Goal: Information Seeking & Learning: Compare options

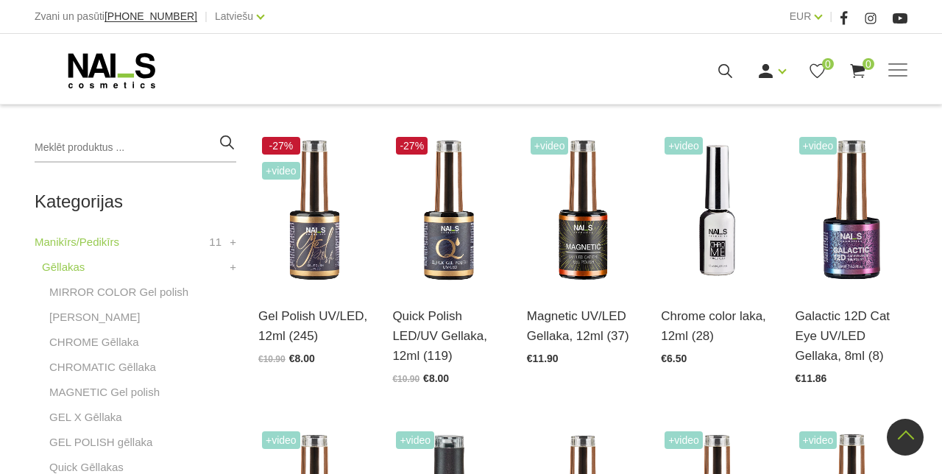
scroll to position [320, 0]
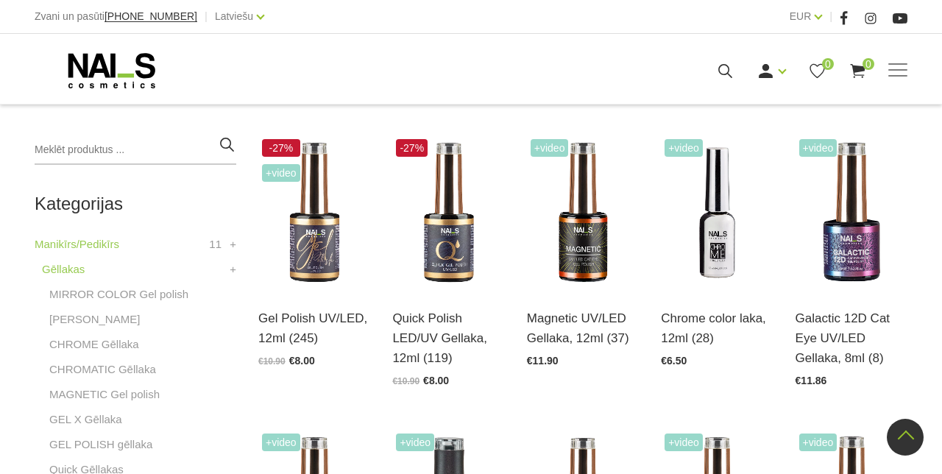
click at [127, 289] on link "MIRROR COLOR Gel polish" at bounding box center [118, 295] width 139 height 18
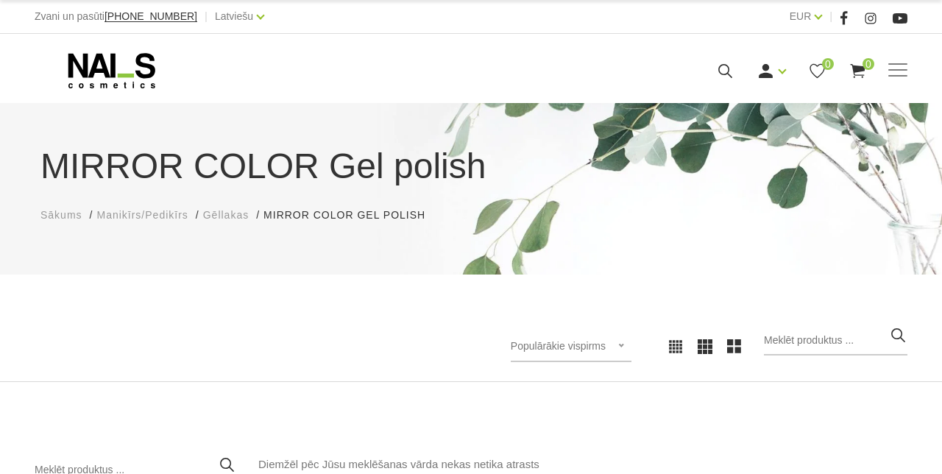
click at [52, 215] on span "Sākums" at bounding box center [61, 215] width 42 height 12
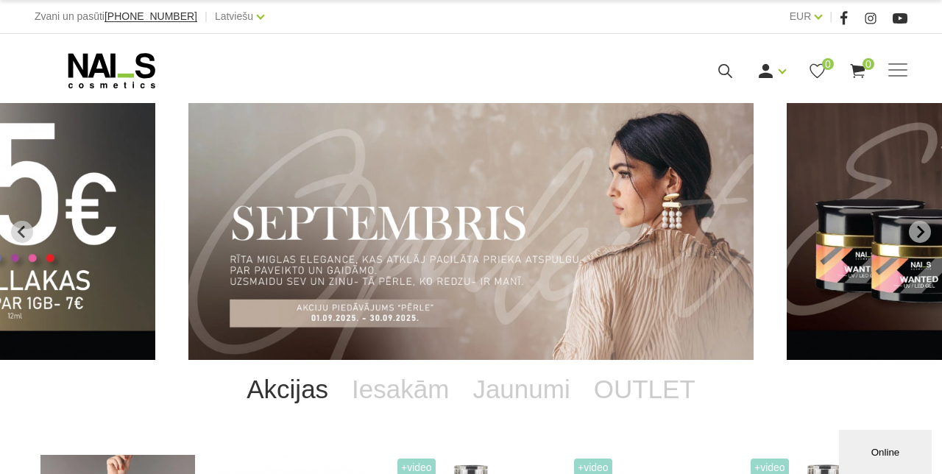
click at [644, 387] on link "OUTLET" at bounding box center [644, 389] width 125 height 59
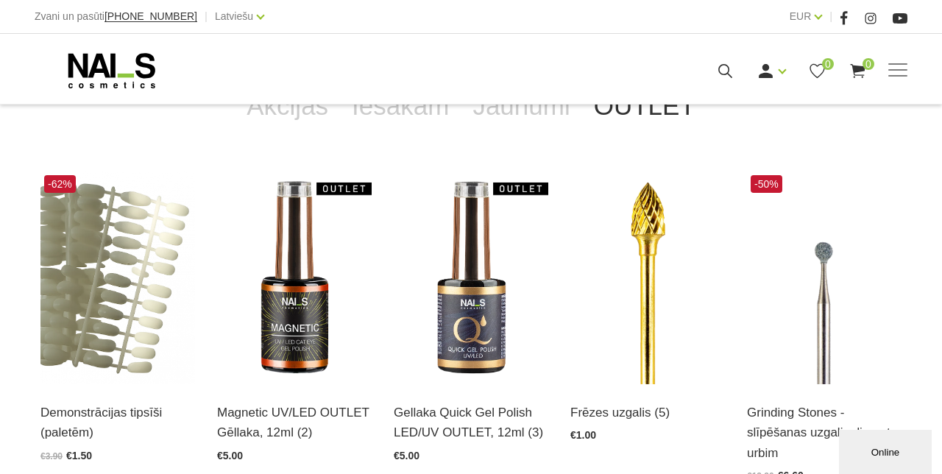
scroll to position [283, 0]
click at [127, 68] on icon at bounding box center [112, 70] width 155 height 37
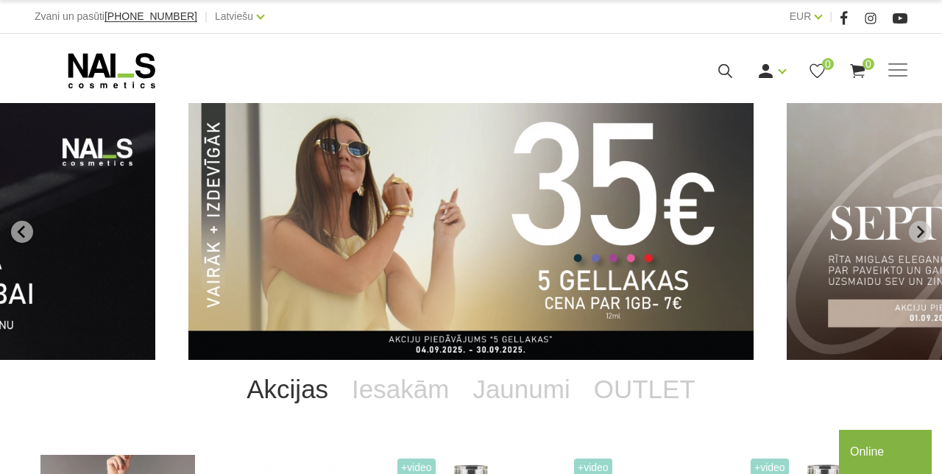
click at [900, 71] on span at bounding box center [898, 69] width 19 height 1
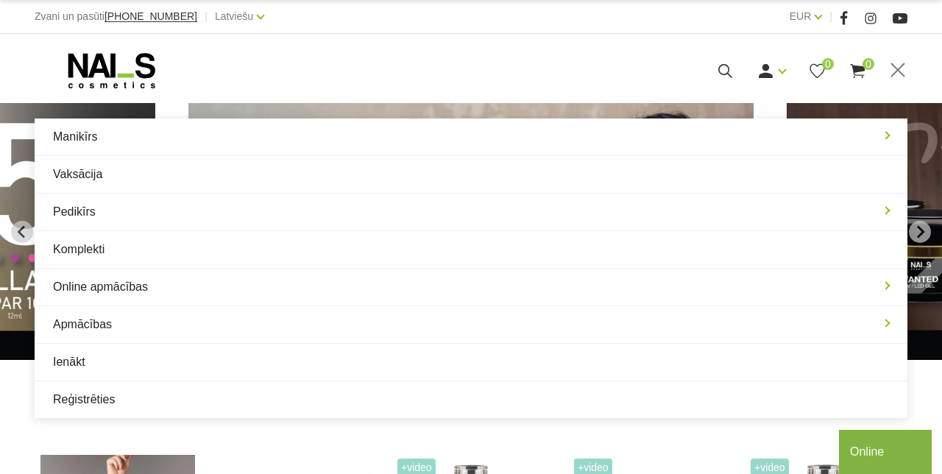
click at [85, 138] on link "Manikīrs" at bounding box center [471, 137] width 873 height 37
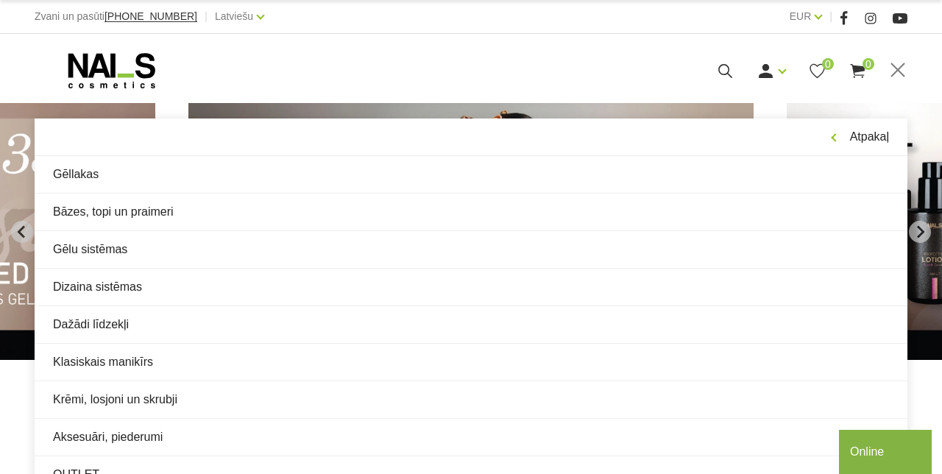
click at [133, 281] on link "Dizaina sistēmas" at bounding box center [471, 287] width 873 height 37
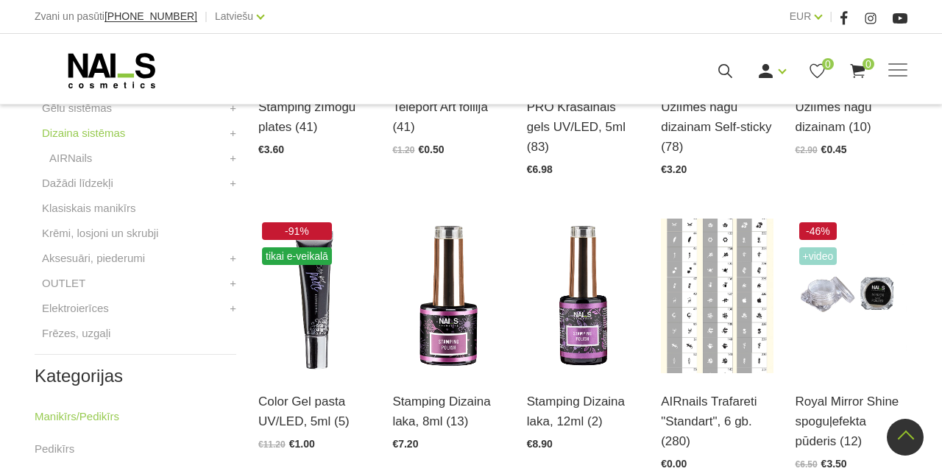
scroll to position [532, 0]
click at [856, 311] on img at bounding box center [852, 295] width 112 height 155
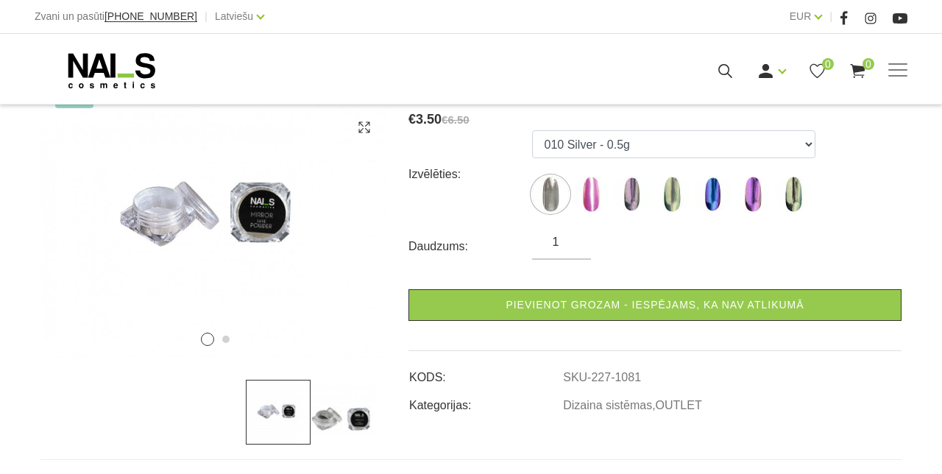
scroll to position [242, 0]
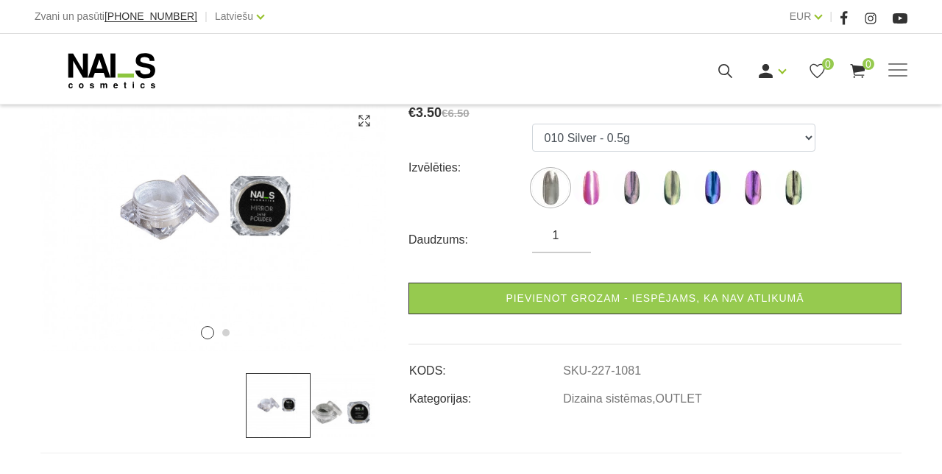
click at [281, 401] on img at bounding box center [278, 405] width 65 height 65
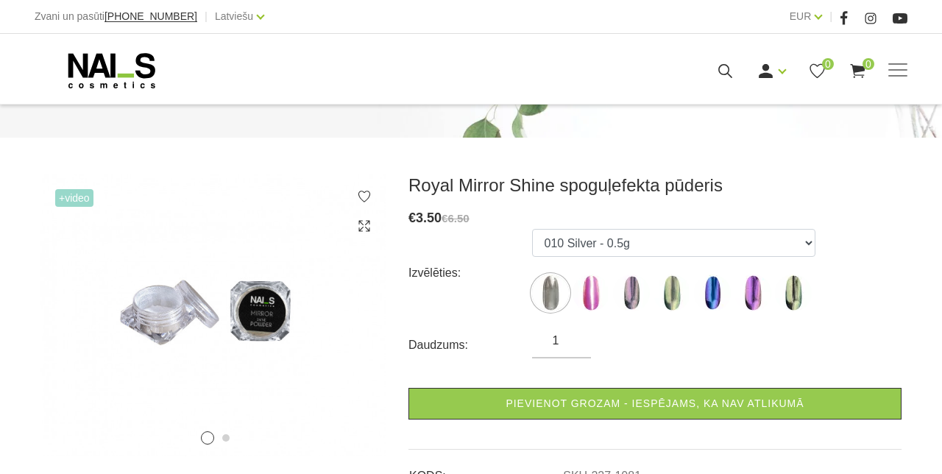
scroll to position [132, 0]
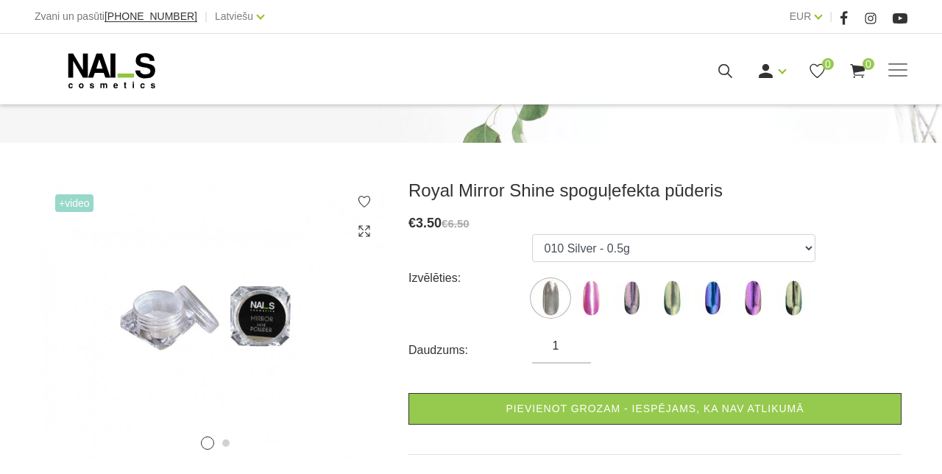
click at [549, 300] on img at bounding box center [550, 298] width 37 height 37
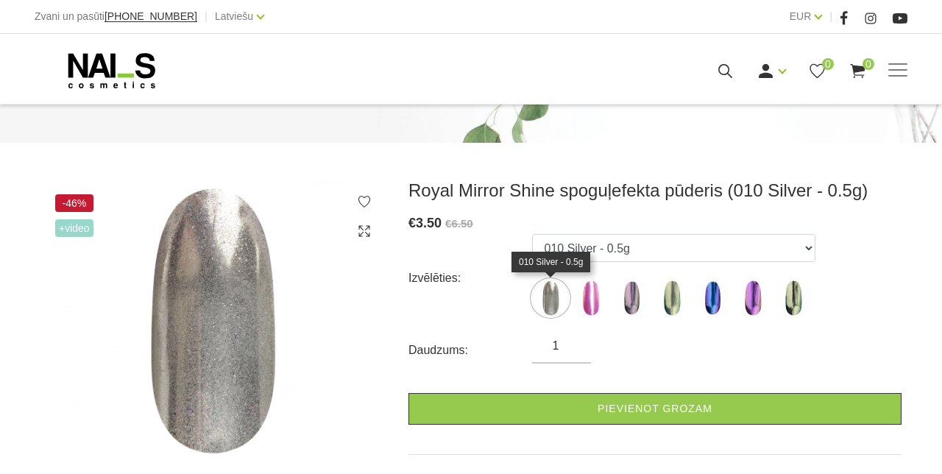
click at [593, 283] on img at bounding box center [591, 298] width 37 height 37
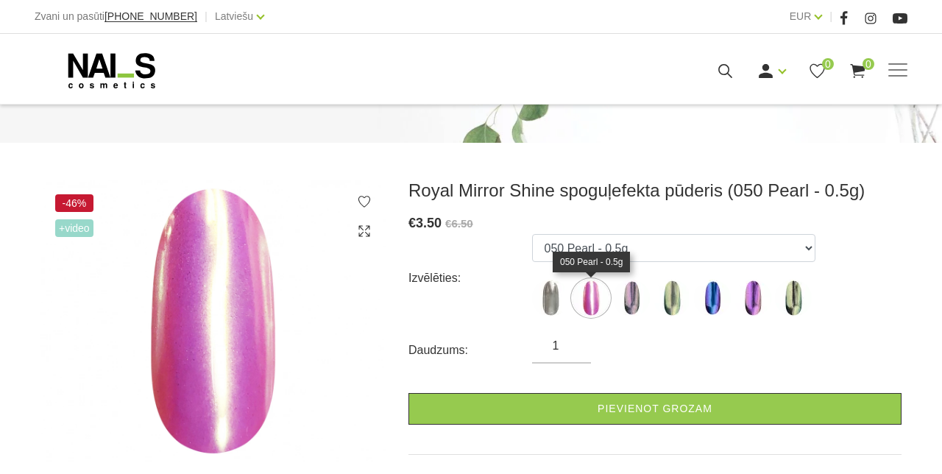
click at [635, 299] on img at bounding box center [631, 298] width 37 height 37
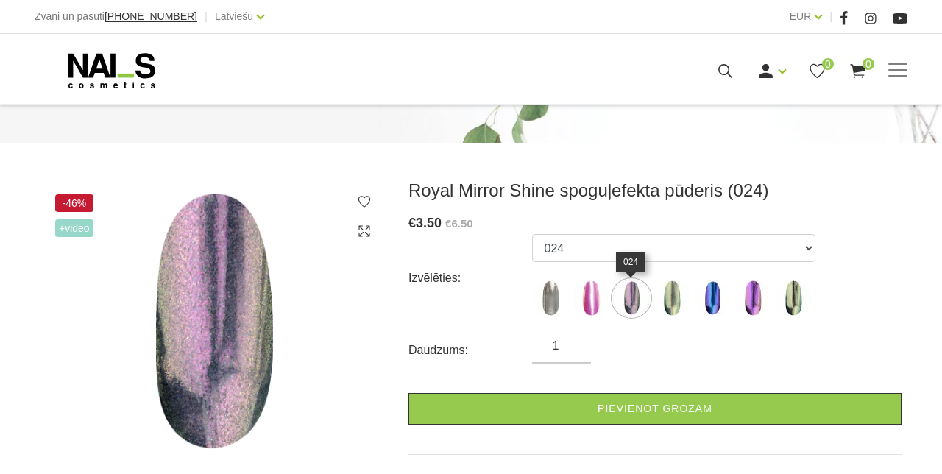
click at [667, 302] on img at bounding box center [672, 298] width 37 height 37
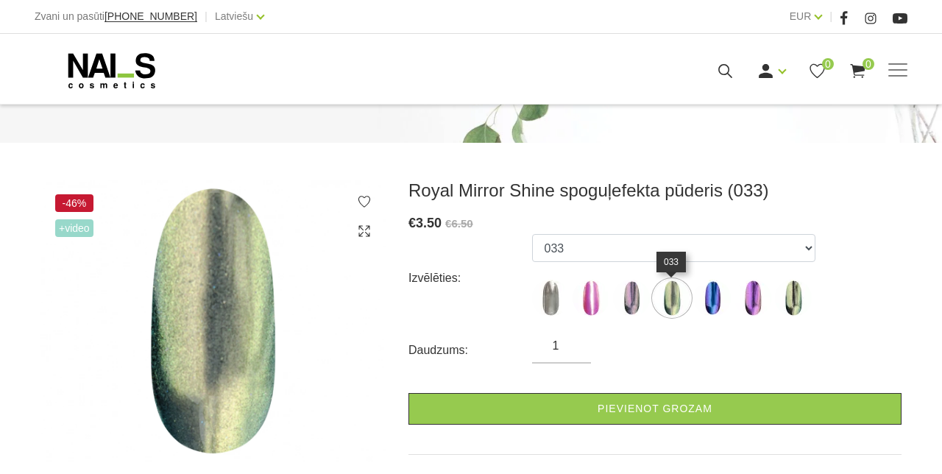
click at [599, 293] on img at bounding box center [591, 298] width 37 height 37
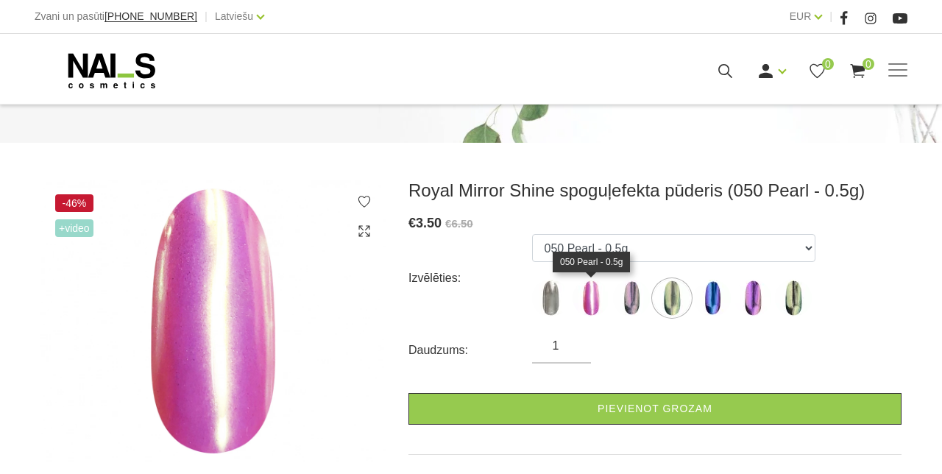
click at [701, 303] on img at bounding box center [712, 298] width 37 height 37
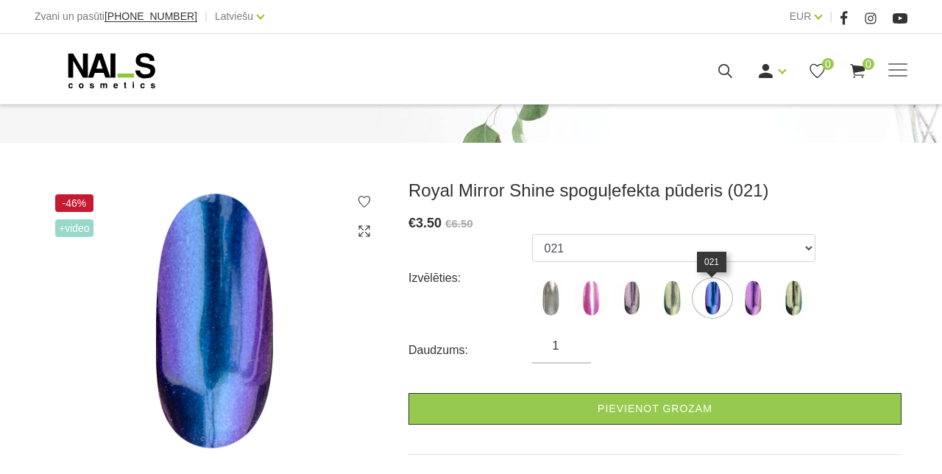
click at [760, 294] on img at bounding box center [753, 298] width 37 height 37
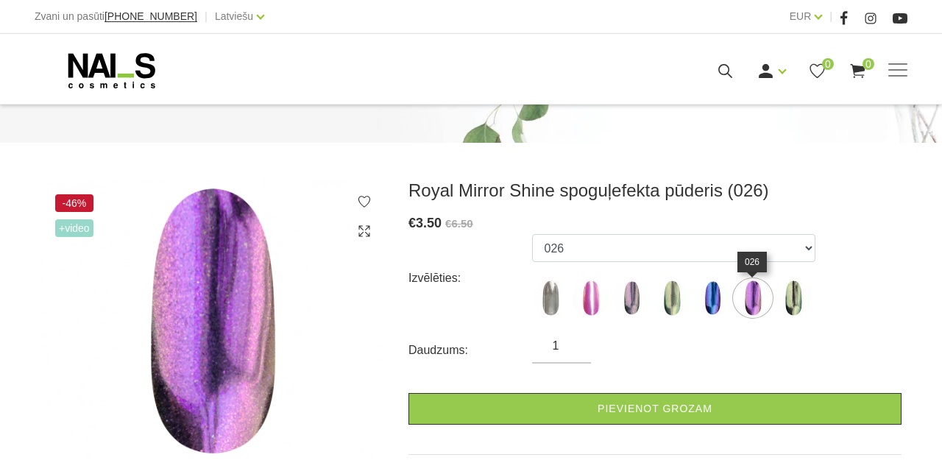
click at [803, 303] on img at bounding box center [793, 298] width 37 height 37
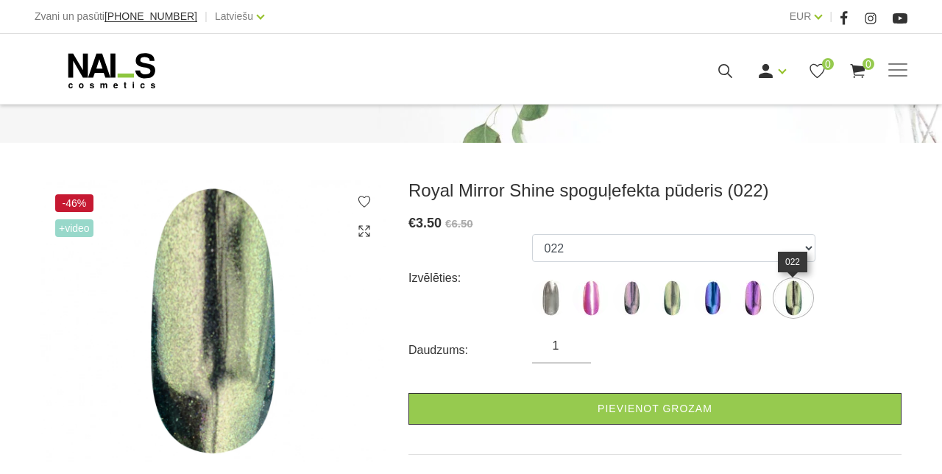
click at [588, 299] on img at bounding box center [591, 298] width 37 height 37
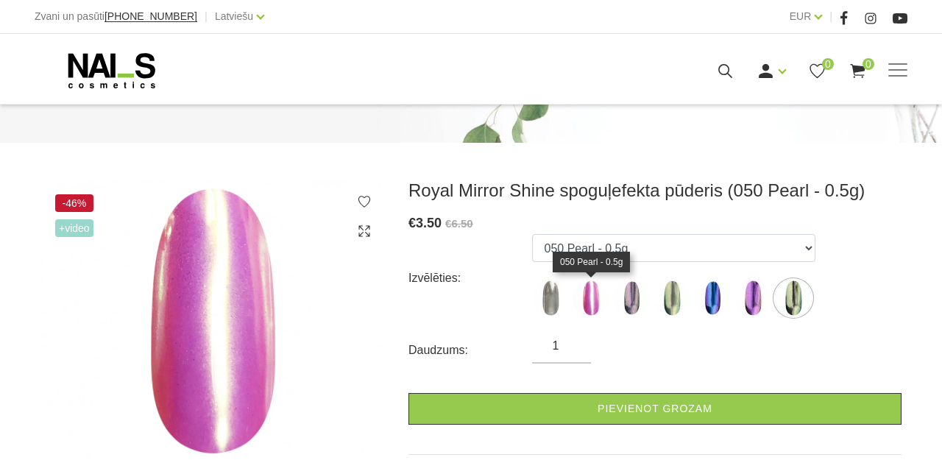
click at [551, 308] on img at bounding box center [550, 298] width 37 height 37
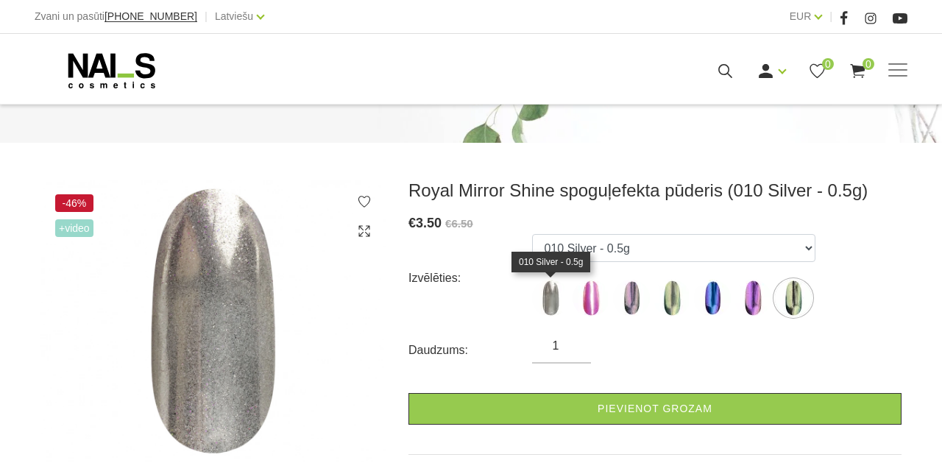
click at [626, 302] on img at bounding box center [631, 298] width 37 height 37
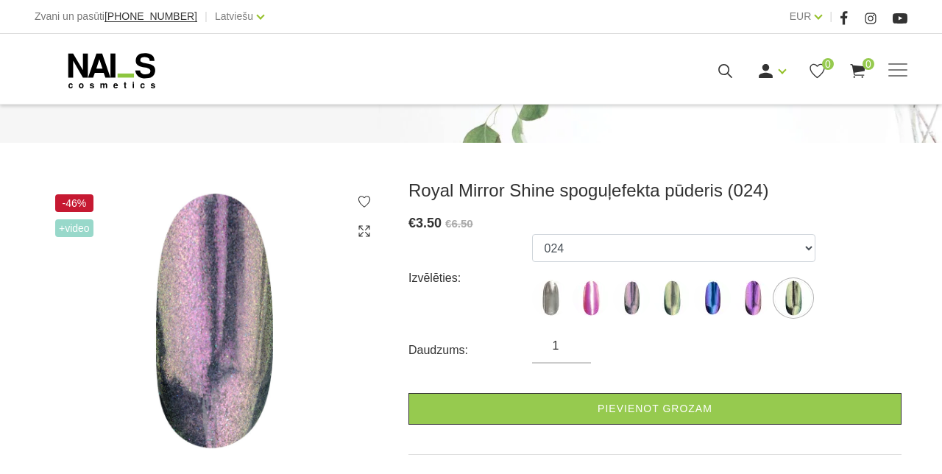
click at [485, 432] on div "Royal Mirror Shine spoguļefekta pūderis (024) € 3.50 €6.50 Izvēlēties: 010 Silv…" at bounding box center [655, 349] width 493 height 339
click at [554, 289] on img at bounding box center [550, 298] width 37 height 37
select select "1084"
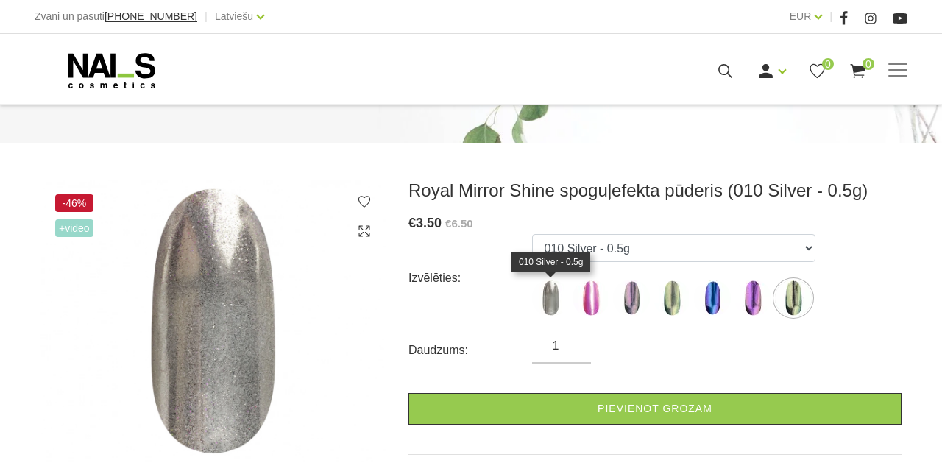
scroll to position [194, 0]
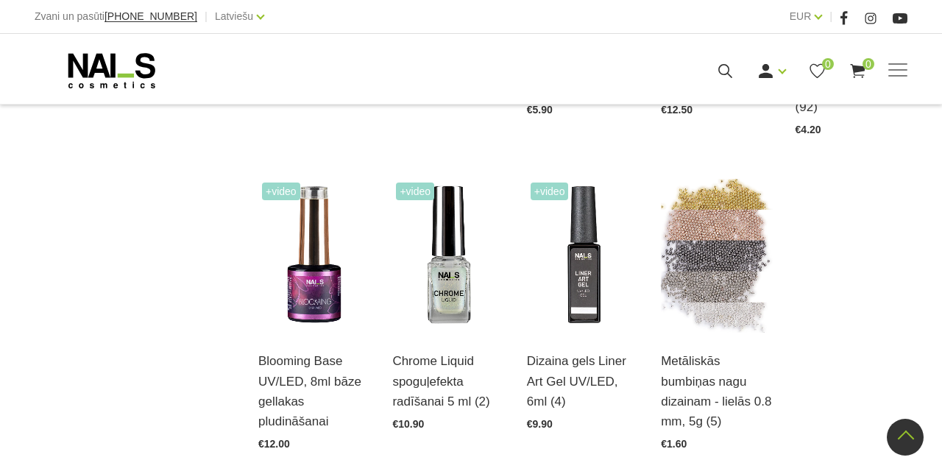
scroll to position [1496, 0]
click at [449, 288] on img at bounding box center [448, 255] width 112 height 155
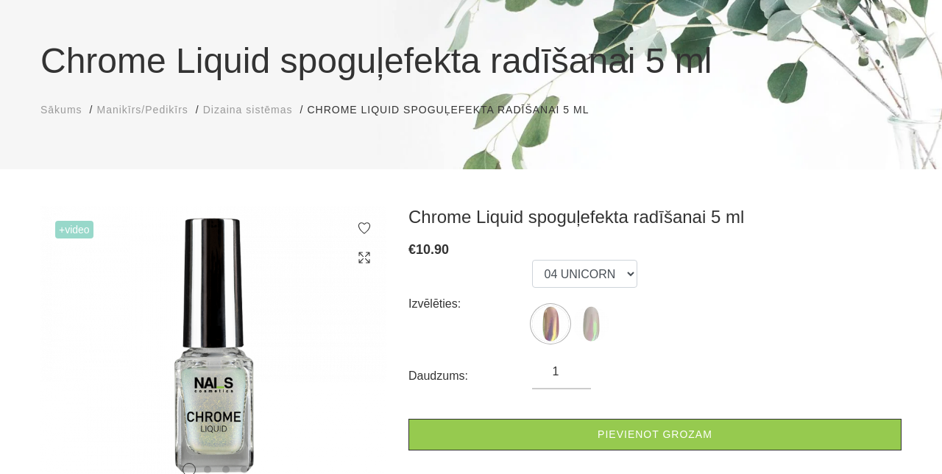
scroll to position [82, 0]
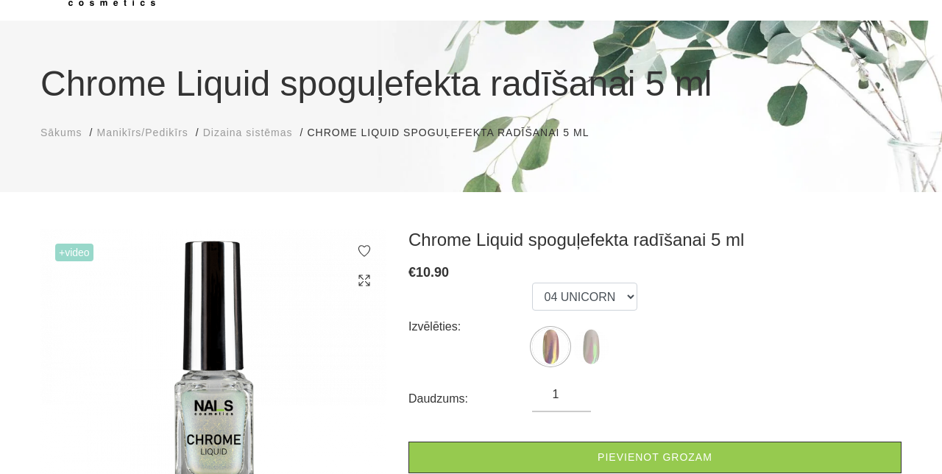
click at [587, 341] on img at bounding box center [591, 346] width 37 height 37
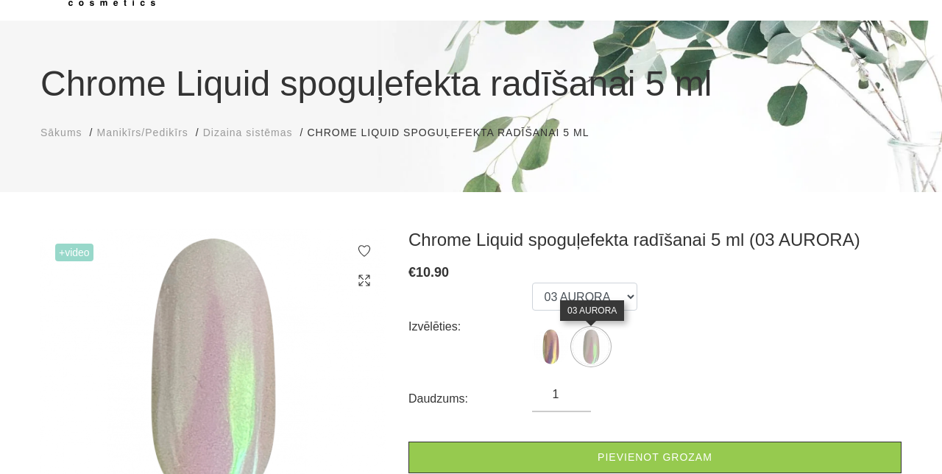
click at [549, 336] on img at bounding box center [550, 346] width 37 height 37
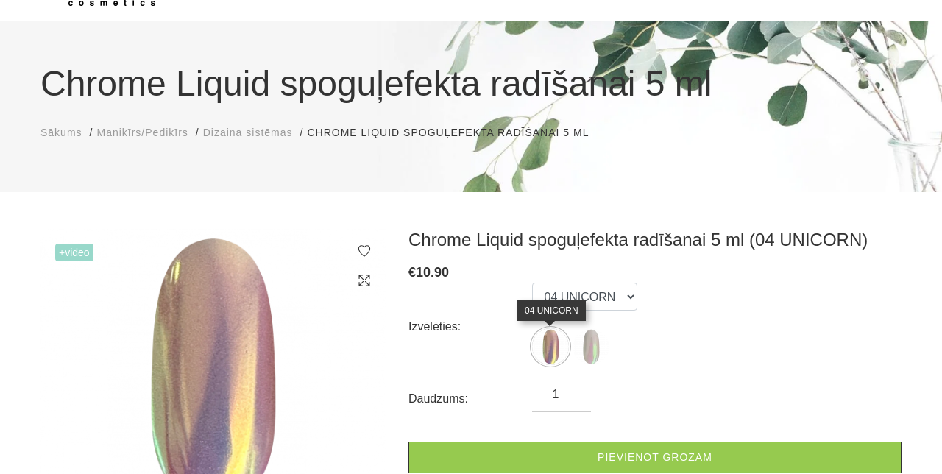
click at [565, 350] on img at bounding box center [550, 346] width 37 height 37
click at [586, 343] on img at bounding box center [591, 346] width 37 height 37
select select "6280"
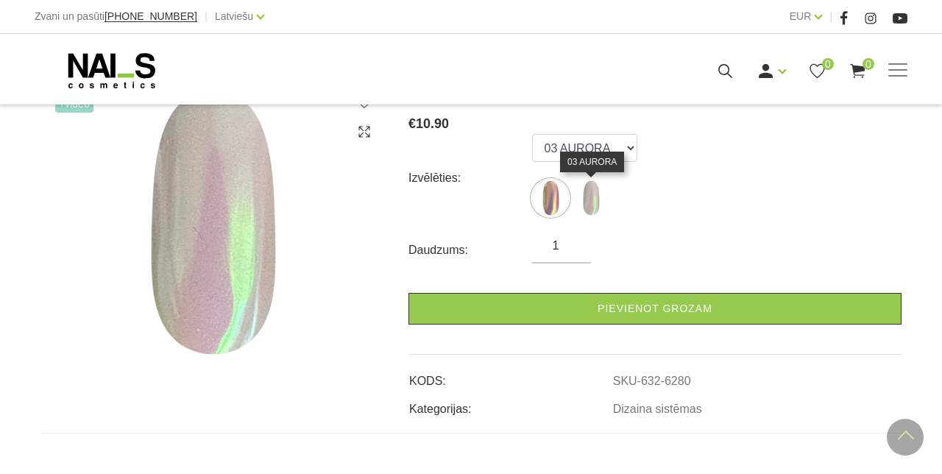
scroll to position [220, 0]
